Goal: Task Accomplishment & Management: Use online tool/utility

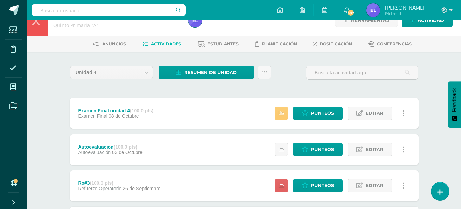
scroll to position [29, 0]
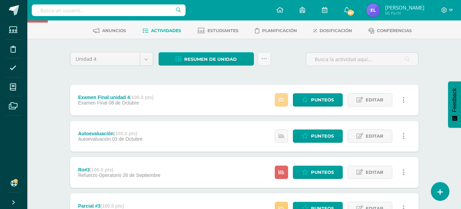
click at [286, 97] on link at bounding box center [281, 99] width 13 height 13
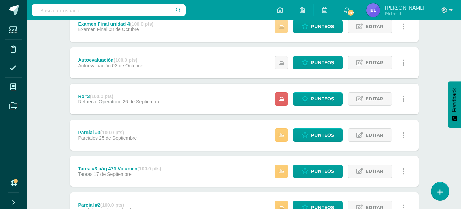
scroll to position [105, 0]
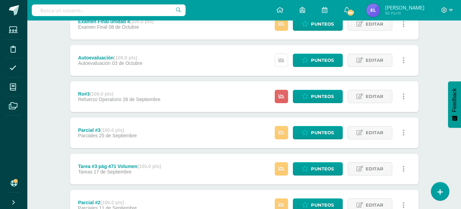
click at [277, 58] on link at bounding box center [281, 60] width 13 height 13
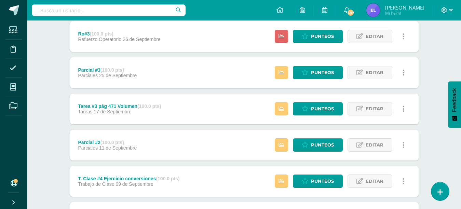
scroll to position [163, 0]
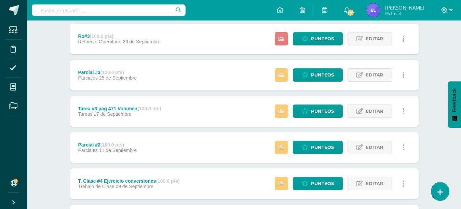
click at [286, 34] on link at bounding box center [281, 38] width 13 height 13
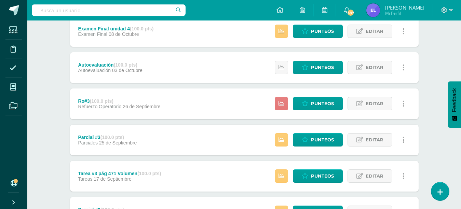
scroll to position [93, 0]
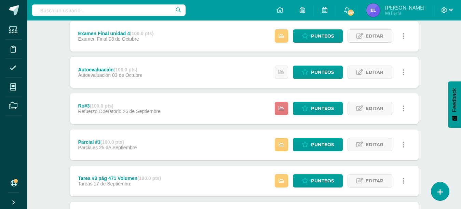
click at [283, 109] on icon at bounding box center [281, 109] width 6 height 6
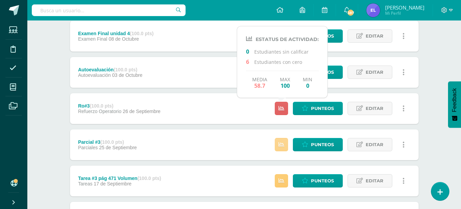
click at [282, 145] on icon at bounding box center [281, 145] width 6 height 6
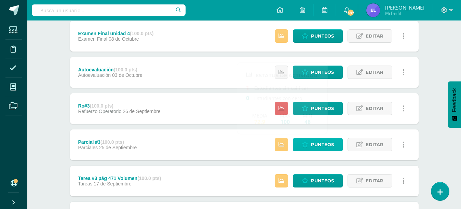
click at [307, 146] on icon at bounding box center [305, 145] width 6 height 6
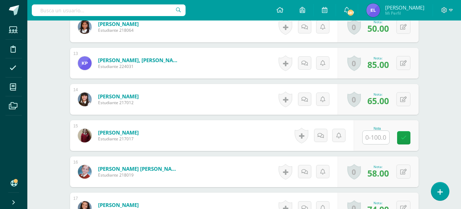
scroll to position [626, 0]
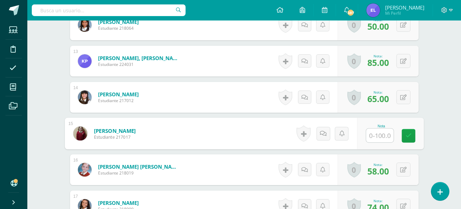
click at [381, 135] on input "text" at bounding box center [379, 136] width 27 height 14
type input "60"
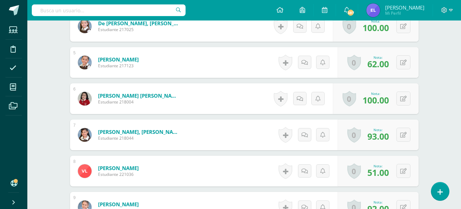
scroll to position [0, 0]
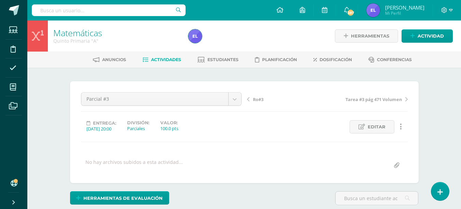
click at [172, 59] on span "Actividades" at bounding box center [166, 59] width 30 height 5
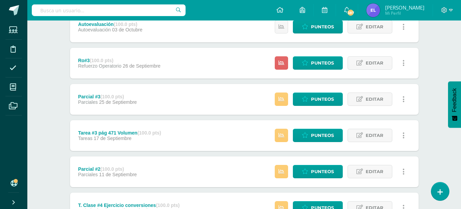
scroll to position [139, 0]
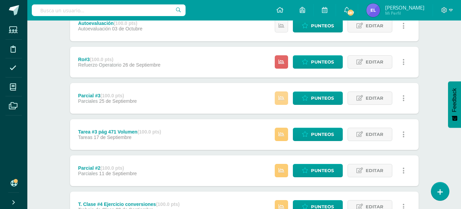
click at [280, 99] on icon at bounding box center [281, 98] width 6 height 6
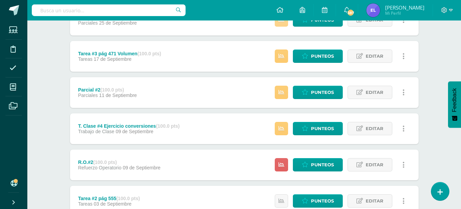
scroll to position [219, 0]
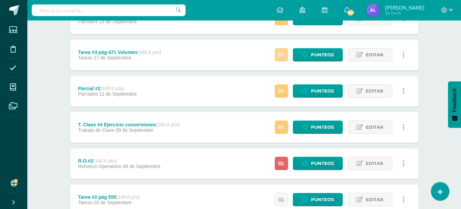
click at [282, 53] on icon at bounding box center [281, 55] width 6 height 6
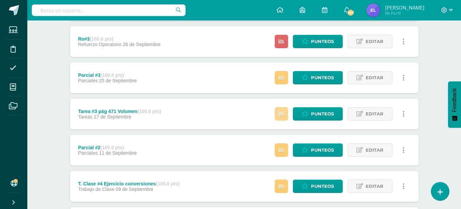
scroll to position [158, 0]
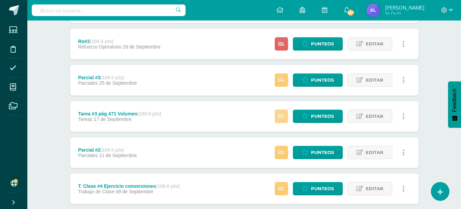
click at [281, 117] on icon at bounding box center [281, 116] width 6 height 6
click at [283, 155] on icon at bounding box center [281, 153] width 6 height 6
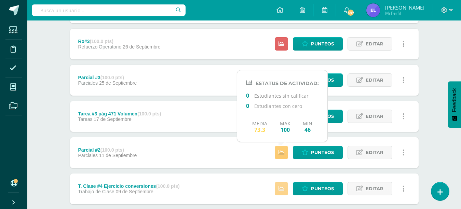
click at [280, 186] on icon at bounding box center [281, 189] width 6 height 6
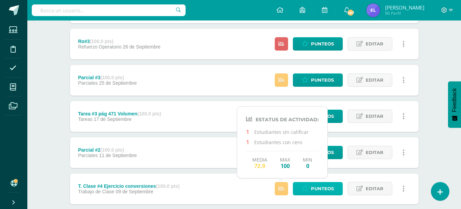
click at [329, 186] on span "Punteos" at bounding box center [322, 188] width 23 height 13
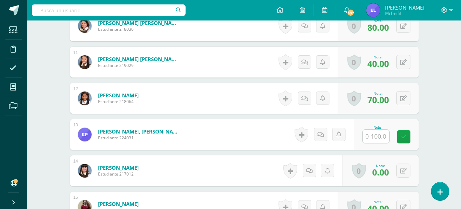
scroll to position [602, 0]
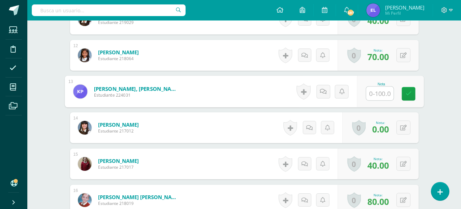
click at [380, 93] on input "text" at bounding box center [379, 94] width 27 height 14
type input "80"
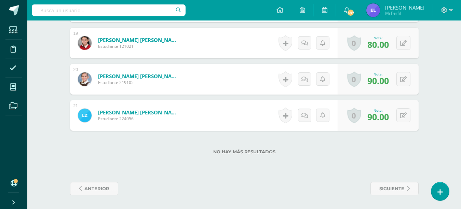
scroll to position [0, 0]
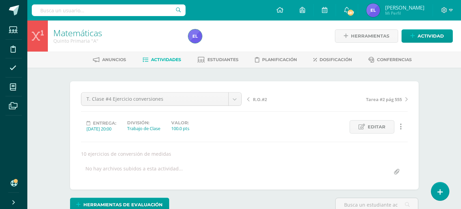
click at [179, 58] on span "Actividades" at bounding box center [166, 59] width 30 height 5
